Goal: Book appointment/travel/reservation

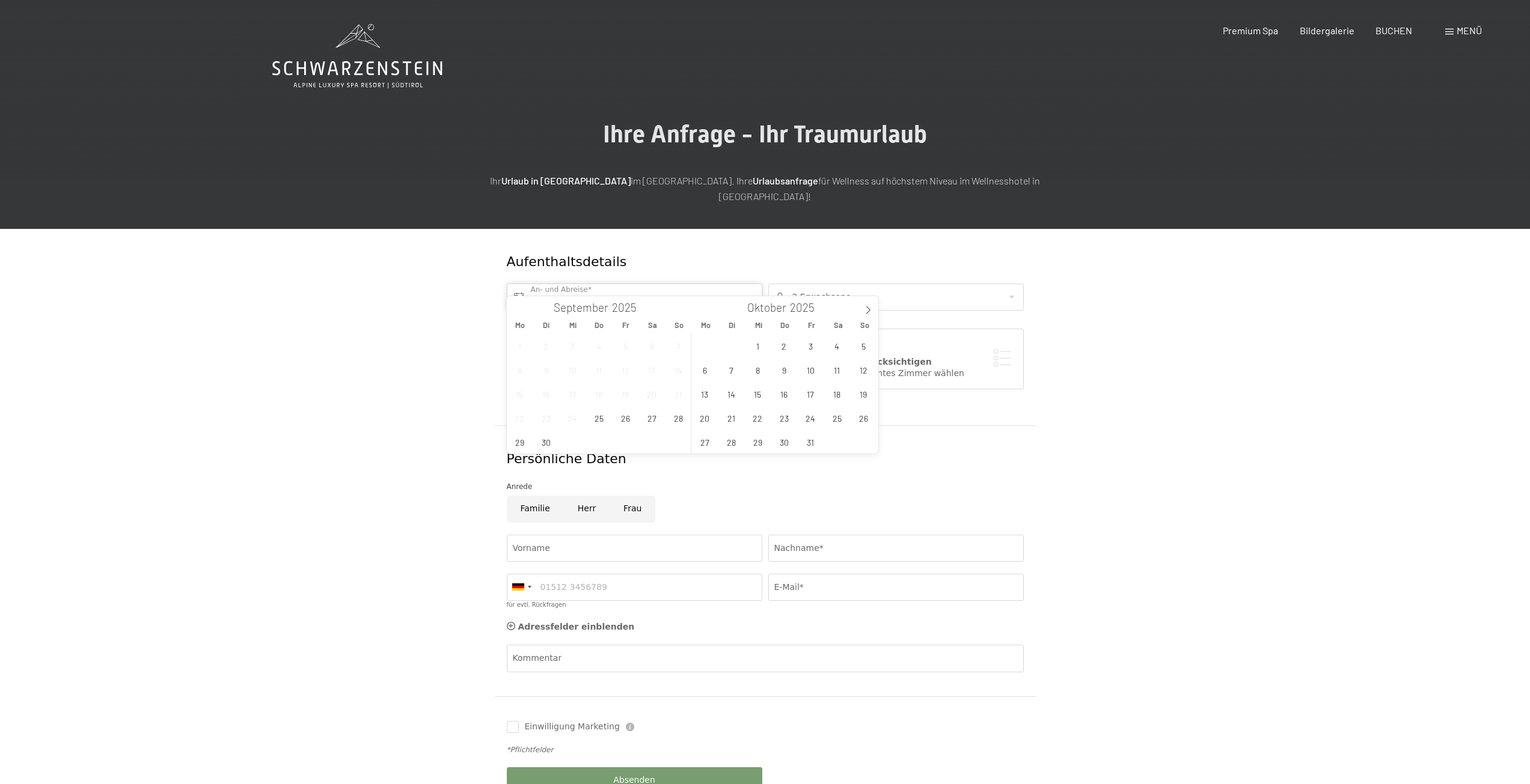
click at [584, 284] on input "text" at bounding box center [633, 296] width 255 height 27
click at [808, 349] on span "3" at bounding box center [811, 346] width 24 height 24
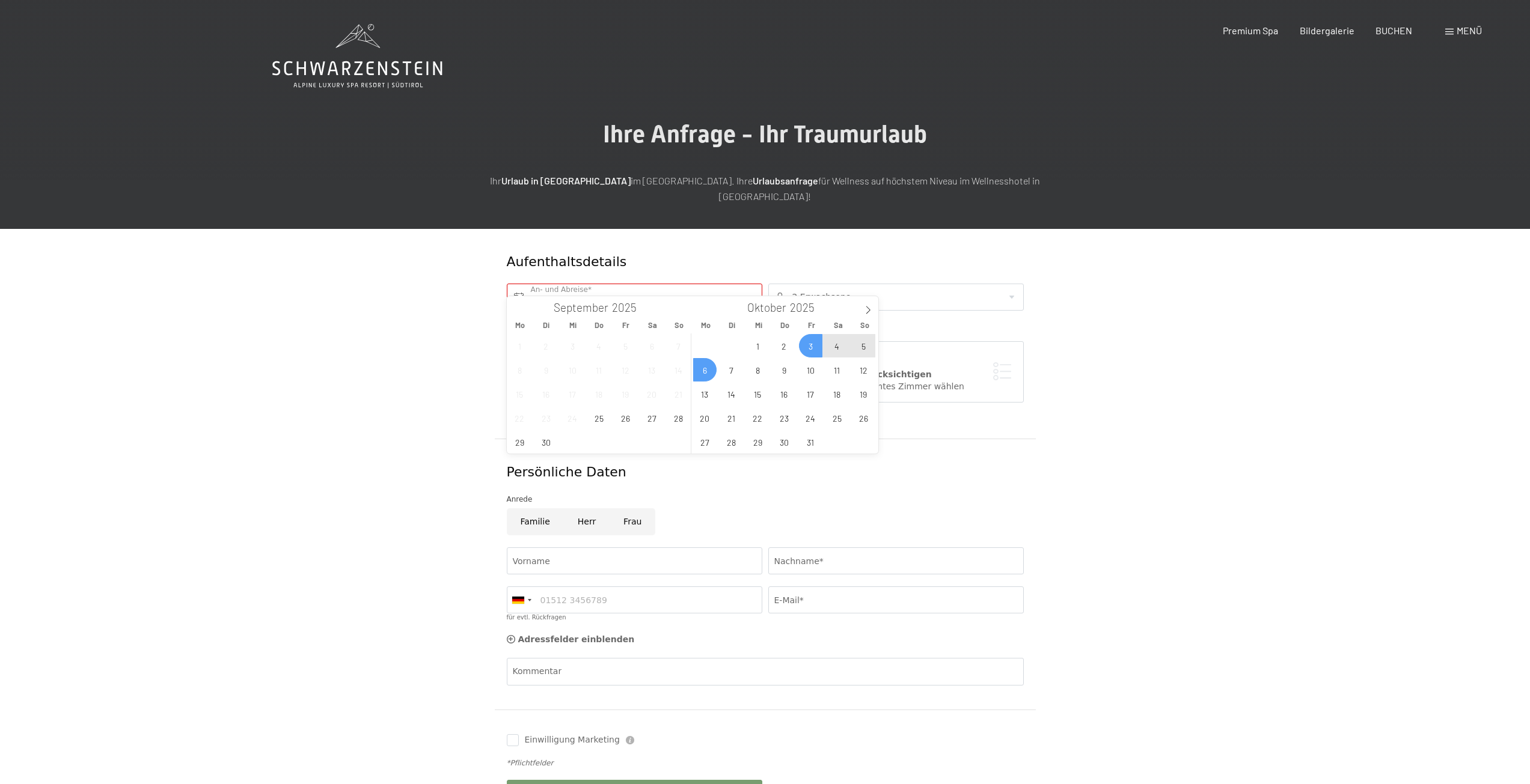
click at [711, 368] on span "6" at bounding box center [704, 370] width 24 height 24
type input "[DATE] - [DATE]"
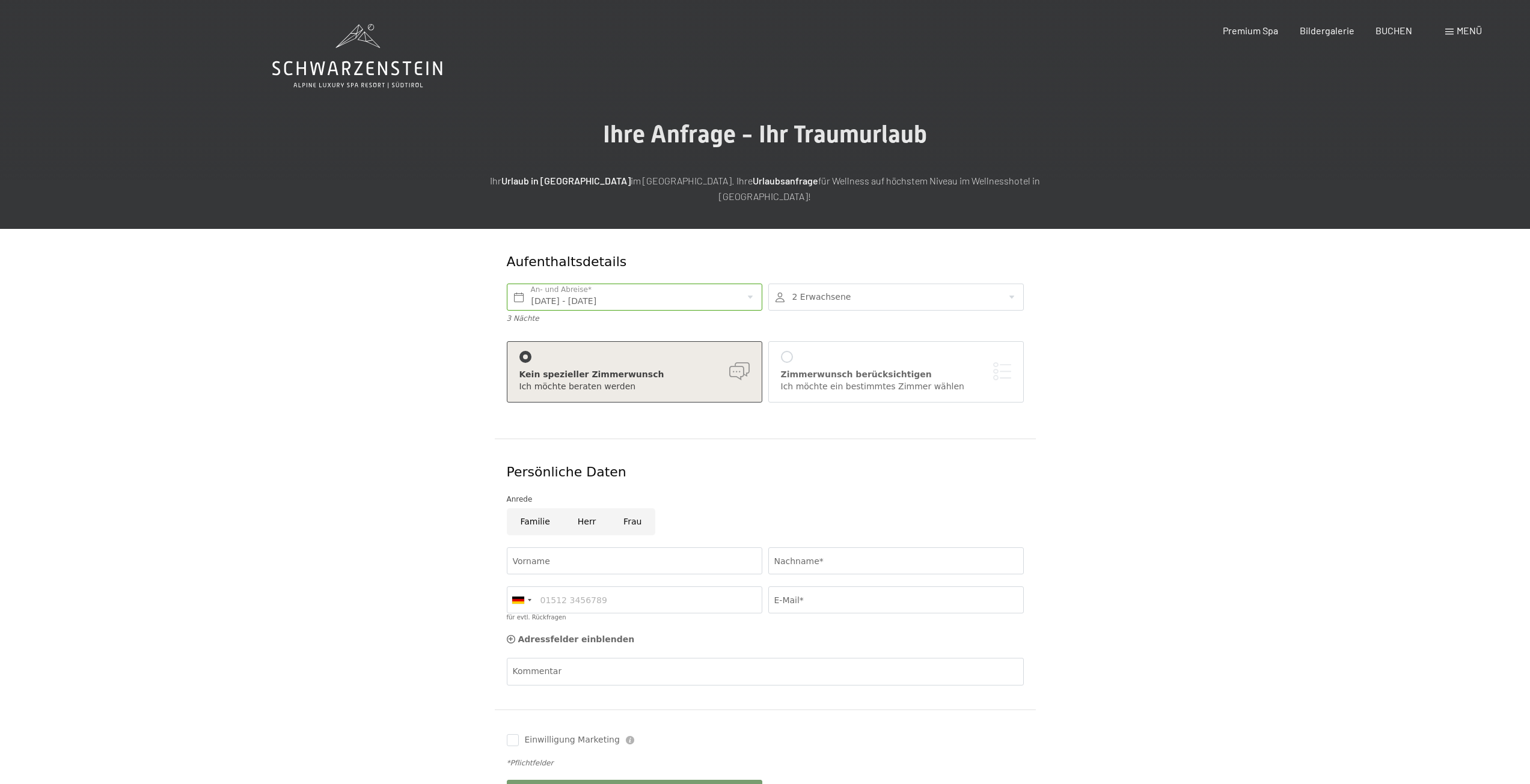
click at [787, 351] on div at bounding box center [787, 357] width 12 height 12
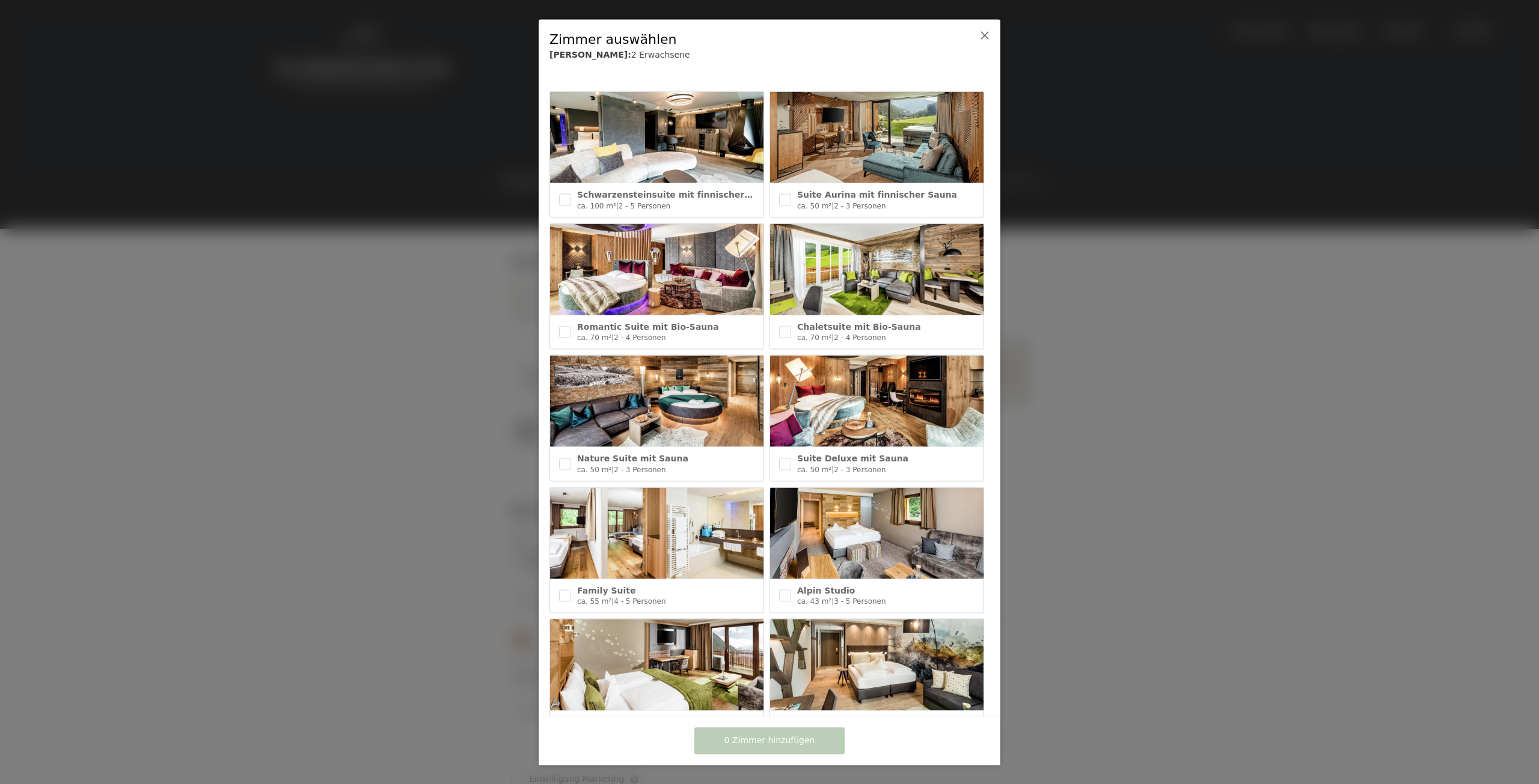
drag, startPoint x: 898, startPoint y: 219, endPoint x: 906, endPoint y: 217, distance: 8.2
click at [981, 45] on div at bounding box center [973, 47] width 37 height 45
click at [983, 38] on icon at bounding box center [985, 35] width 10 height 10
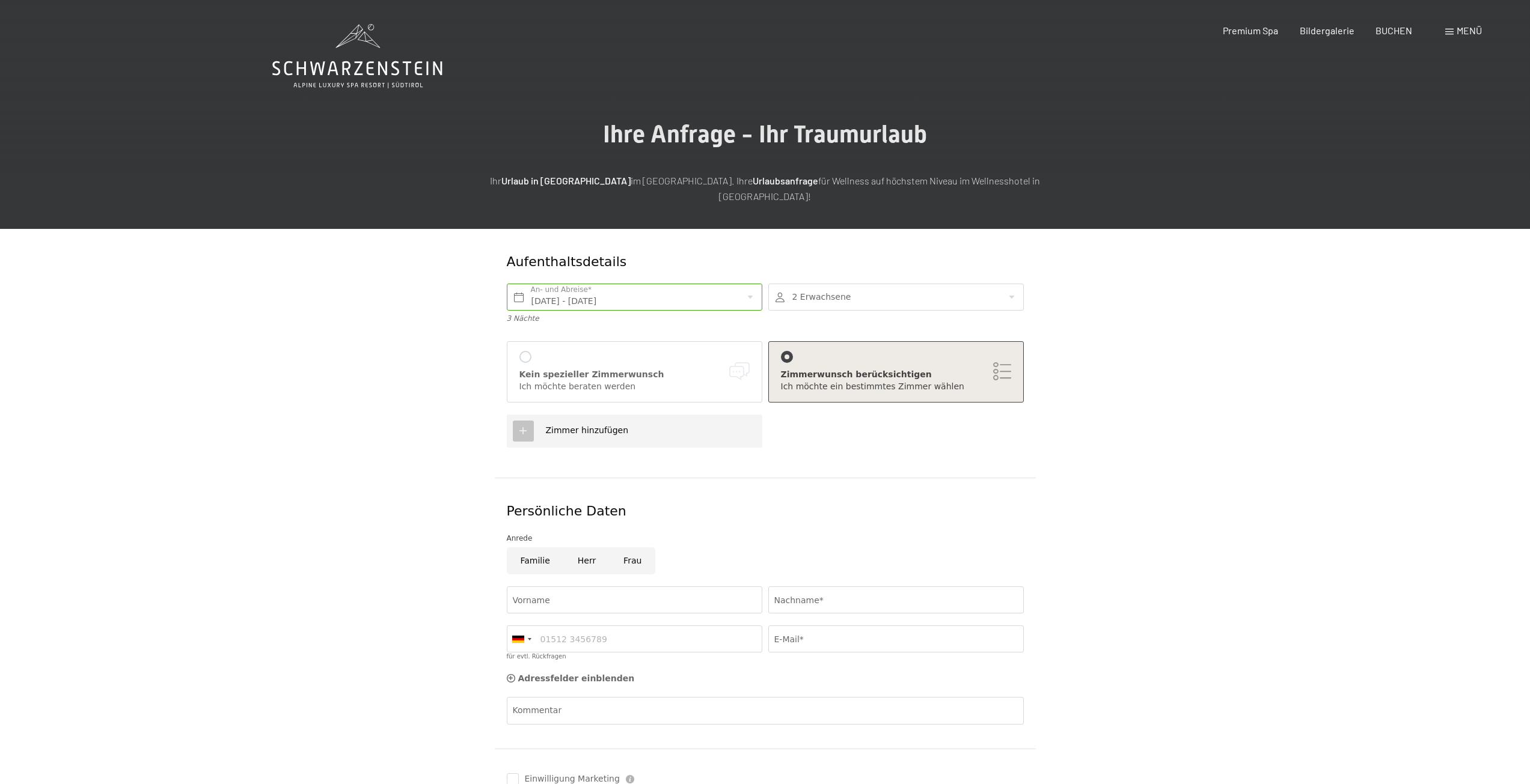
click at [520, 351] on div "Kein spezieller Zimmerwunsch Ich möchte beraten werden" at bounding box center [634, 371] width 231 height 41
